Goal: Task Accomplishment & Management: Use online tool/utility

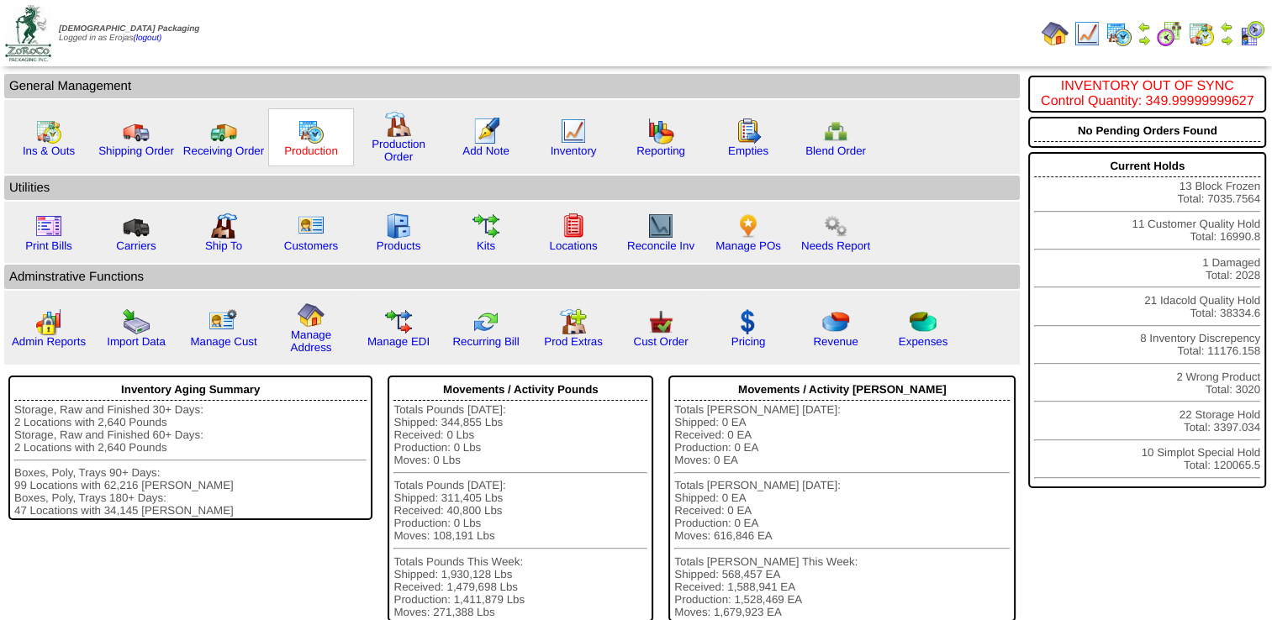
click at [295, 145] on link "Production" at bounding box center [311, 151] width 54 height 13
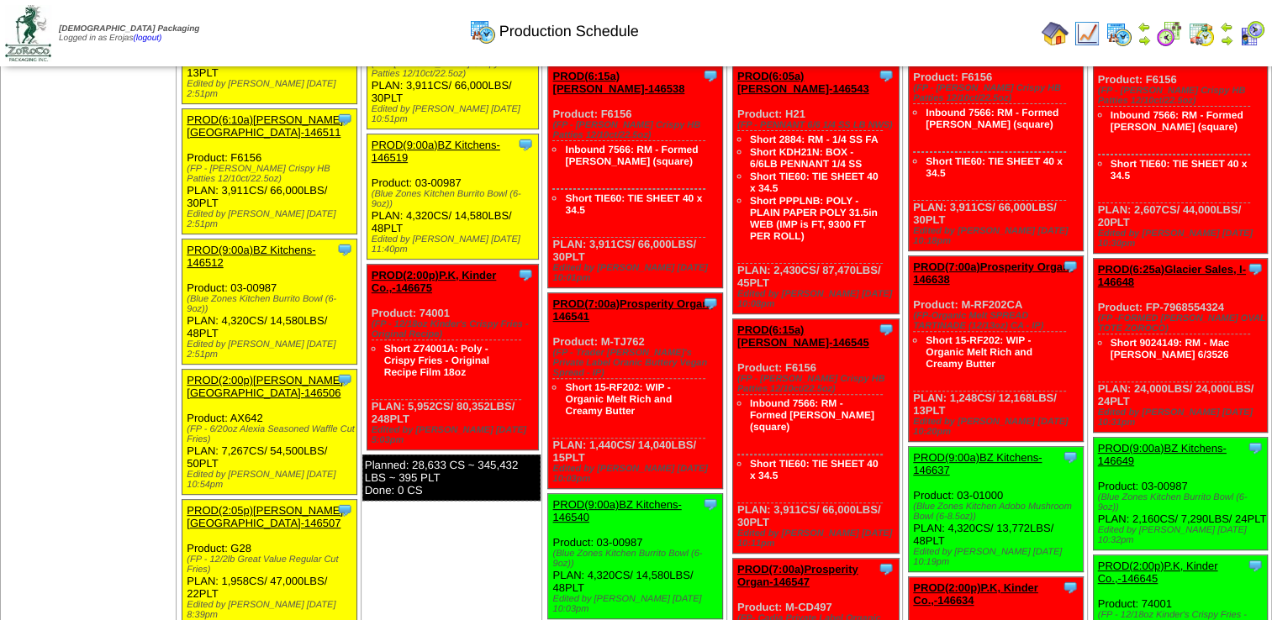
scroll to position [504, 0]
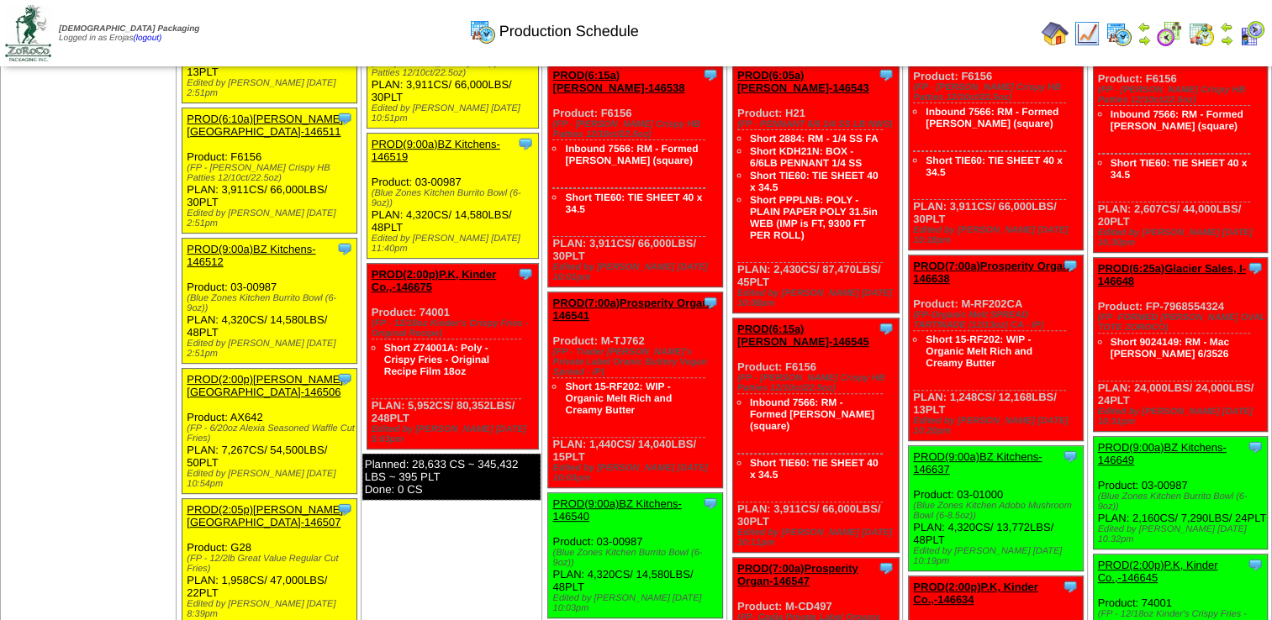
click at [216, 503] on link "PROD(2:05p)[PERSON_NAME][GEOGRAPHIC_DATA]-146507" at bounding box center [265, 515] width 156 height 25
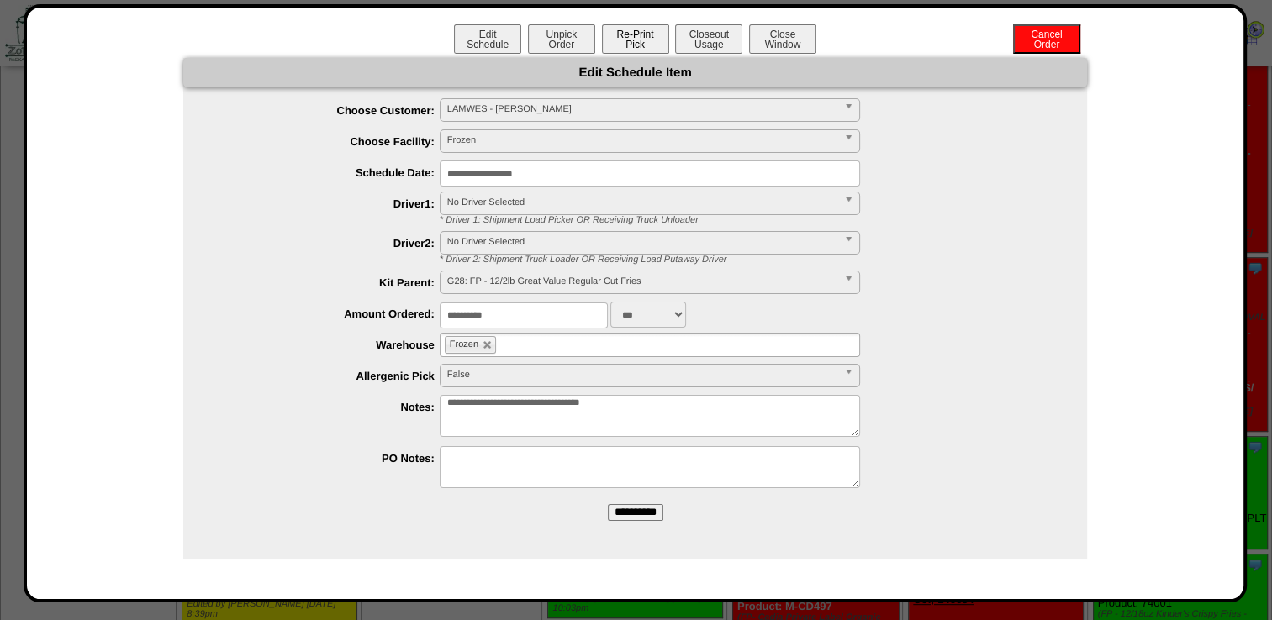
click at [629, 43] on button "Re-Print Pick" at bounding box center [635, 38] width 67 height 29
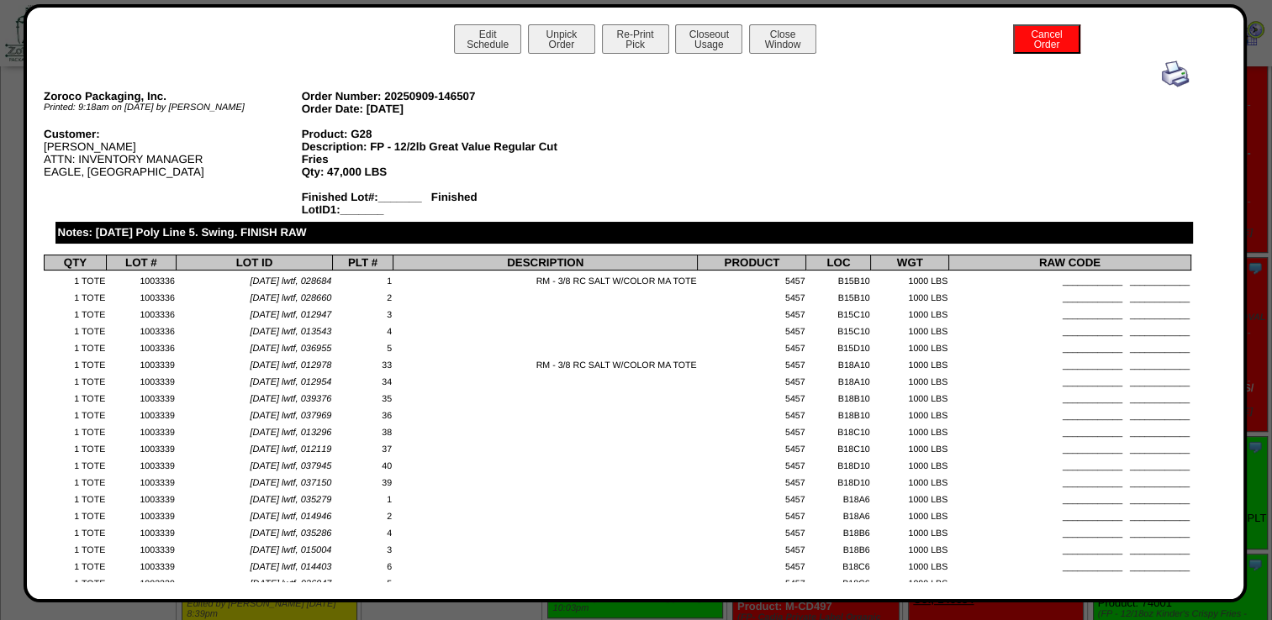
click at [1167, 86] on img at bounding box center [1174, 74] width 27 height 27
